Goal: Find specific page/section

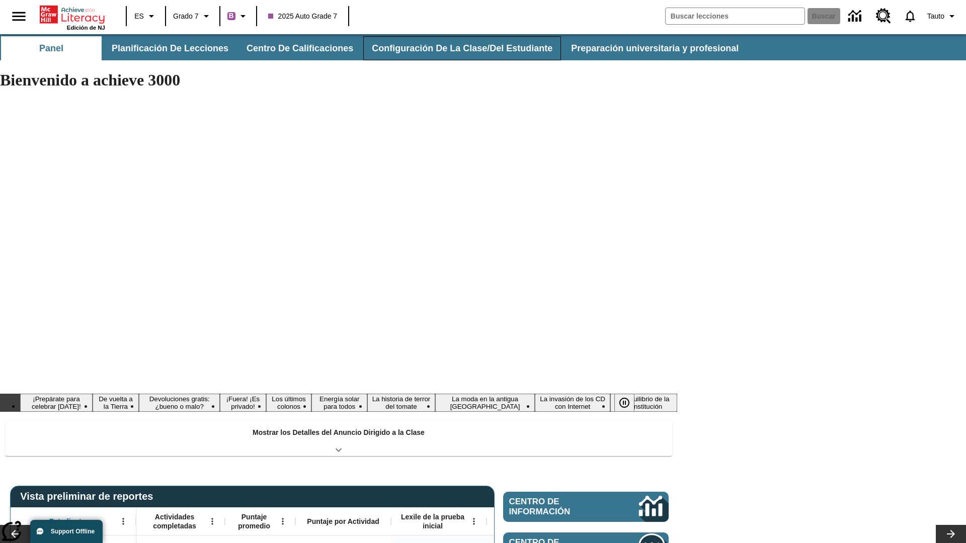
click at [455, 48] on button "Configuración de la clase/del estudiante" at bounding box center [462, 48] width 198 height 24
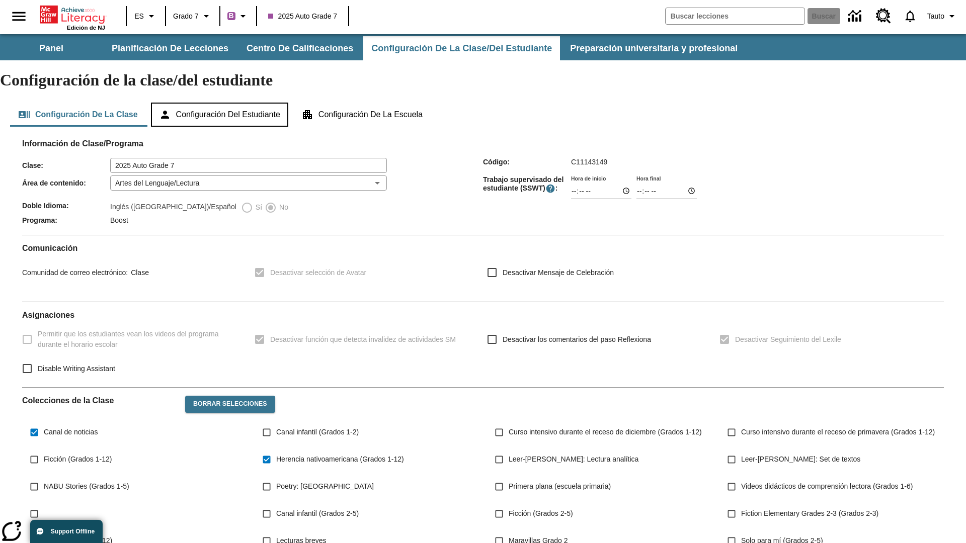
click at [224, 103] on button "Configuración del estudiante" at bounding box center [219, 115] width 137 height 24
